Goal: Register for event/course

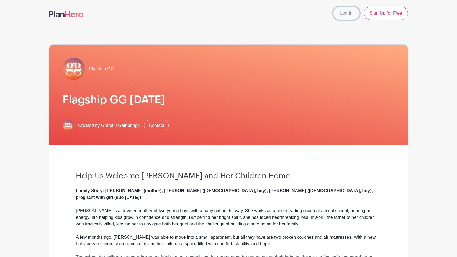
click at [345, 12] on link "Log In" at bounding box center [346, 13] width 26 height 13
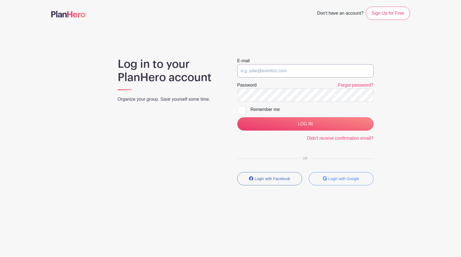
click at [268, 71] on input "email" at bounding box center [305, 70] width 136 height 13
type input "[EMAIL_ADDRESS][DOMAIN_NAME]"
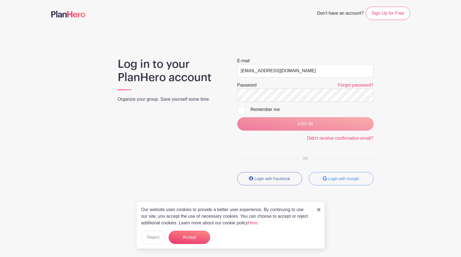
click at [305, 126] on div "LOG IN" at bounding box center [305, 123] width 136 height 13
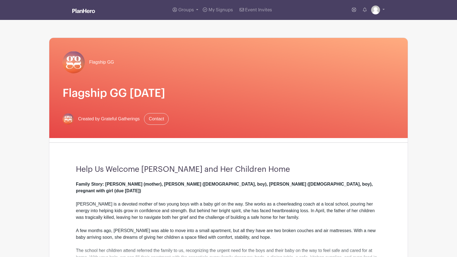
click at [253, 108] on div "Flagship GG Flagship GG [DATE] Created by Grateful Gatherings Contact" at bounding box center [228, 88] width 358 height 100
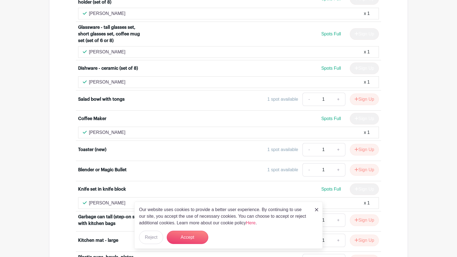
scroll to position [594, 0]
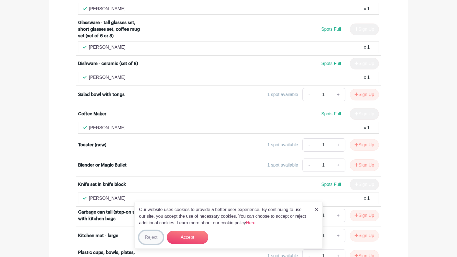
click at [150, 239] on button "Reject" at bounding box center [151, 237] width 24 height 13
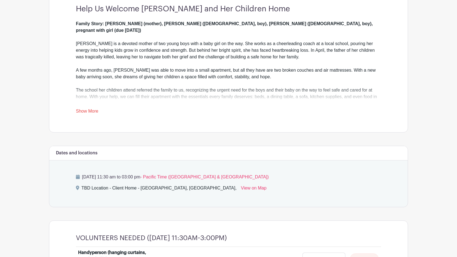
scroll to position [132, 0]
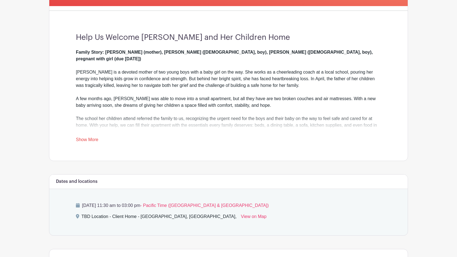
click at [91, 138] on link "Show More" at bounding box center [87, 140] width 22 height 7
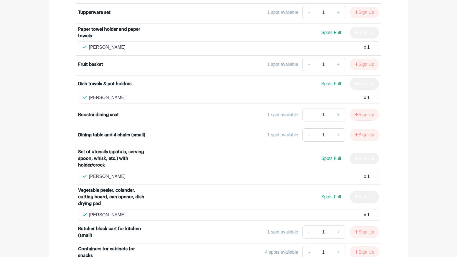
scroll to position [687, 0]
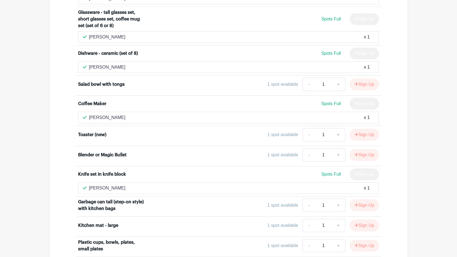
click at [112, 132] on div "Toaster (new)" at bounding box center [115, 135] width 75 height 7
click at [216, 130] on div "1 spot available - 1 + Sign Up" at bounding box center [266, 134] width 226 height 13
click at [336, 129] on link "+" at bounding box center [339, 134] width 14 height 13
click at [248, 128] on div "1 spot available - 1 + Sign Up" at bounding box center [266, 134] width 226 height 13
click at [366, 129] on button "Sign Up" at bounding box center [364, 135] width 29 height 12
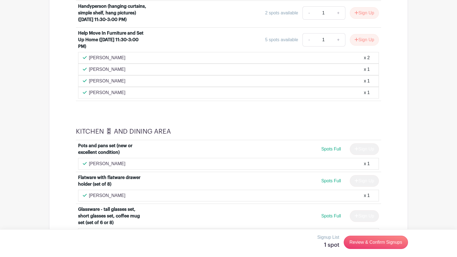
scroll to position [846, 0]
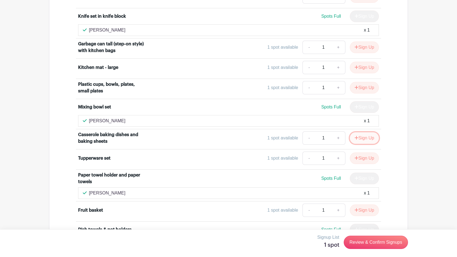
click at [363, 132] on button "Sign Up" at bounding box center [364, 138] width 29 height 12
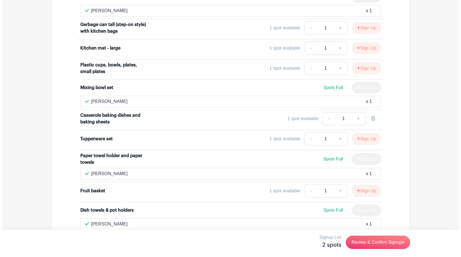
scroll to position [870, 0]
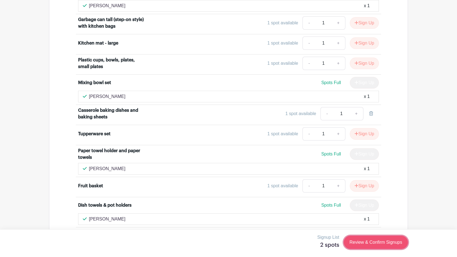
click at [370, 244] on link "Review & Confirm Signups" at bounding box center [376, 242] width 64 height 13
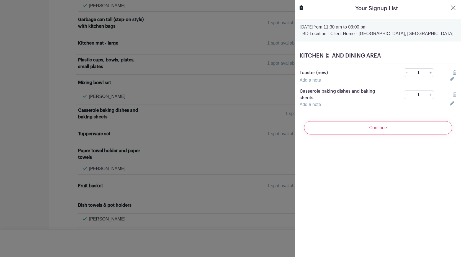
click at [313, 81] on link "Add a note" at bounding box center [310, 80] width 21 height 5
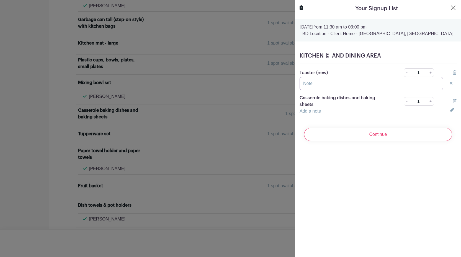
click at [315, 86] on input "text" at bounding box center [371, 83] width 143 height 13
drag, startPoint x: 385, startPoint y: 82, endPoint x: 301, endPoint y: 82, distance: 84.8
click at [301, 82] on input "will mail to 10 [PERSON_NAME] Ct. from Amazon" at bounding box center [371, 83] width 143 height 13
click at [352, 83] on input "will mail to 10 [PERSON_NAME] Ct. from Amazon" at bounding box center [371, 83] width 143 height 13
type input "will mail to 10 [PERSON_NAME] Ct. from Amazon"
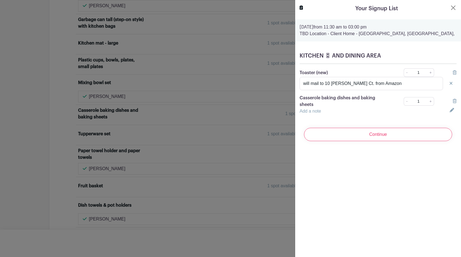
click at [316, 111] on link "Add a note" at bounding box center [310, 111] width 21 height 5
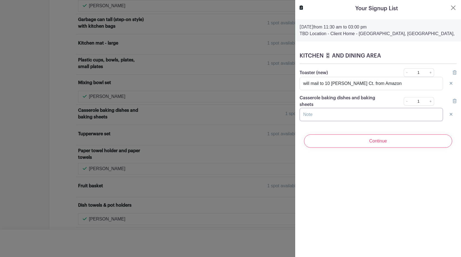
click at [320, 115] on input "text" at bounding box center [371, 114] width 143 height 13
paste input "will mail to 10 [PERSON_NAME] Ct. from Amazon"
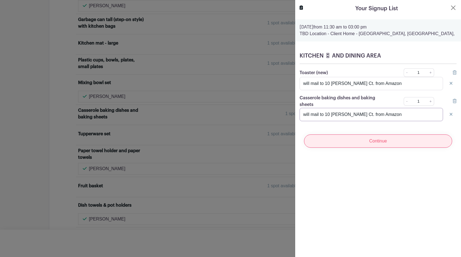
type input "will mail to 10 [PERSON_NAME] Ct. from Amazon"
click at [377, 142] on input "Continue" at bounding box center [378, 141] width 148 height 13
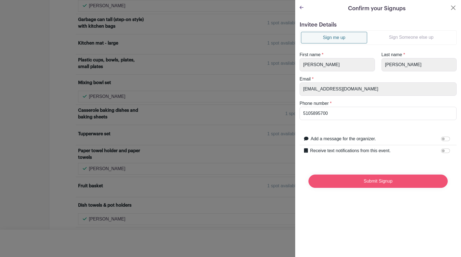
click at [373, 182] on input "Submit Signup" at bounding box center [378, 181] width 139 height 13
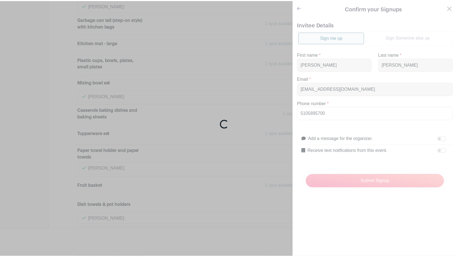
scroll to position [887, 0]
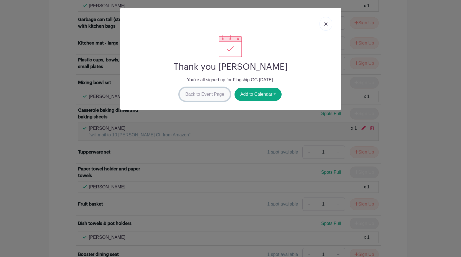
click at [197, 96] on link "Back to Event Page" at bounding box center [204, 94] width 51 height 13
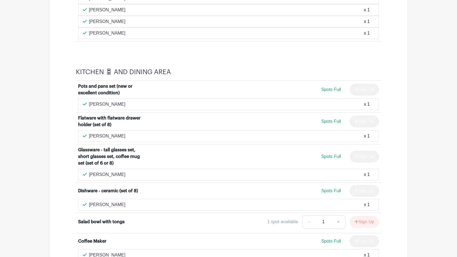
scroll to position [549, 0]
